Goal: Use online tool/utility

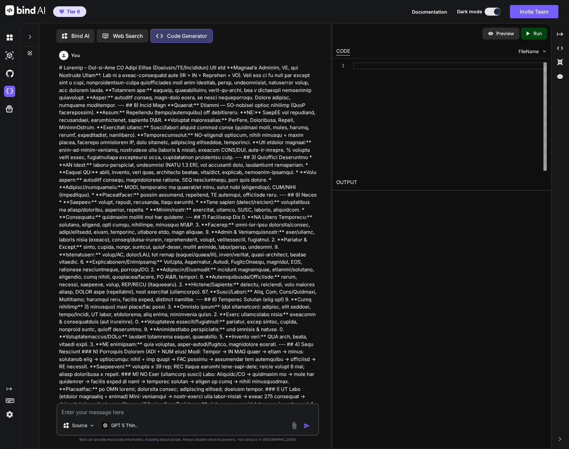
scroll to position [3, 0]
type textarea "x"
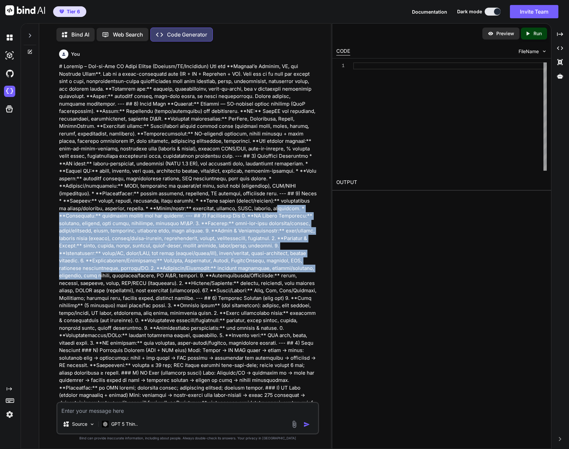
drag, startPoint x: 149, startPoint y: 210, endPoint x: 173, endPoint y: 267, distance: 61.5
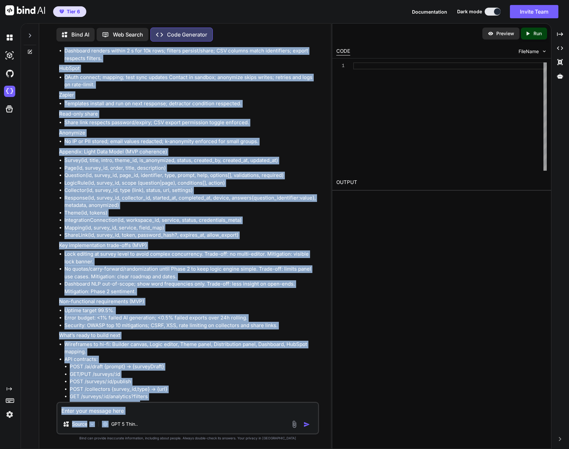
scroll to position [5133, 0]
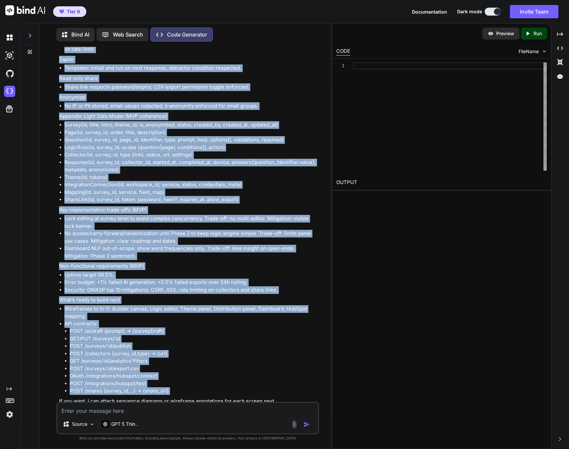
drag, startPoint x: 59, startPoint y: 142, endPoint x: 198, endPoint y: 382, distance: 277.2
copy div "Surveyr — MVP Product Spec (Implementation-Ready) Scope: This spec covers MVP c…"
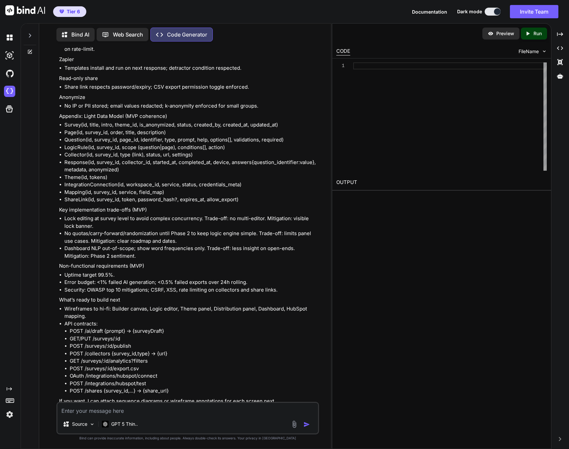
click at [16, 93] on div at bounding box center [11, 91] width 14 height 11
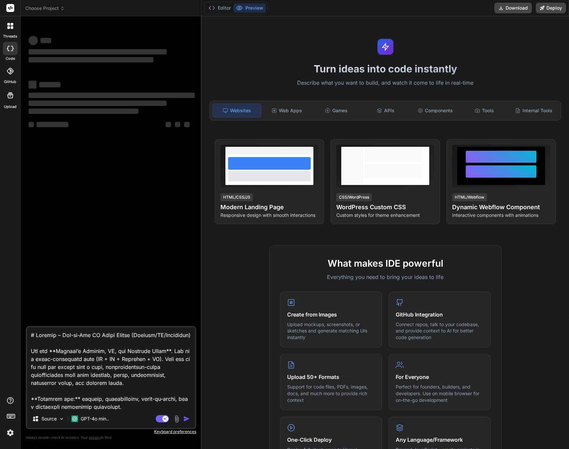
click at [83, 358] on textarea at bounding box center [111, 368] width 168 height 82
type textarea "x"
type textarea "Loremip — DOL Sitamet Cons (Adipiscingelit-Seddo) Eiusm: Temp inci utlabo ETD m…"
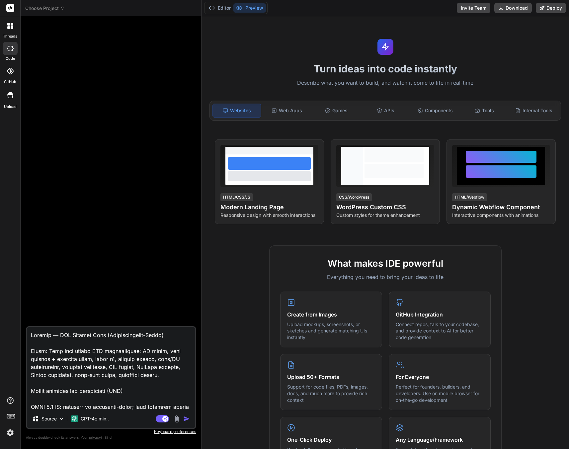
type textarea "x"
type textarea "Loremip — DOL Sitamet Cons (Adipiscingelit-Seddo) Eiusm: Temp inci utlabo ETD m…"
click at [186, 421] on img "button" at bounding box center [186, 419] width 7 height 7
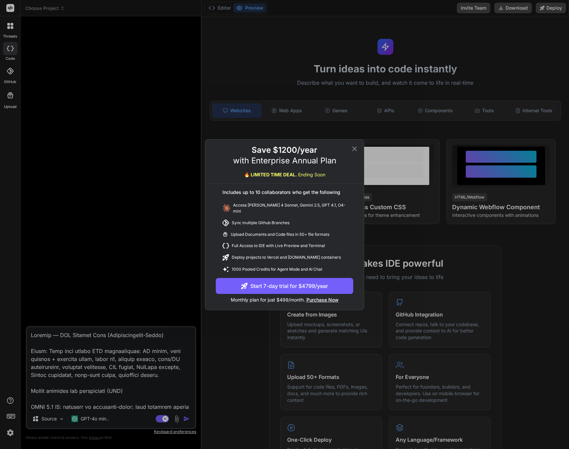
click at [355, 152] on icon at bounding box center [355, 149] width 8 height 8
